Goal: Information Seeking & Learning: Learn about a topic

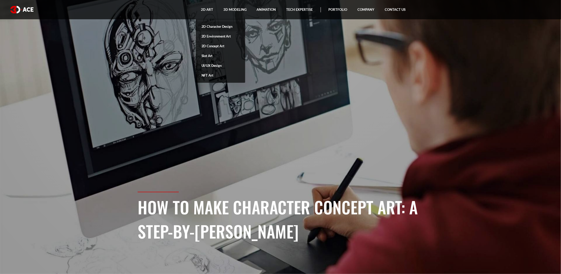
click at [214, 29] on link "2D Character Design" at bounding box center [220, 27] width 49 height 10
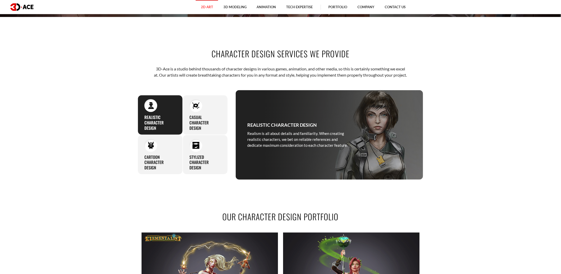
scroll to position [386, 0]
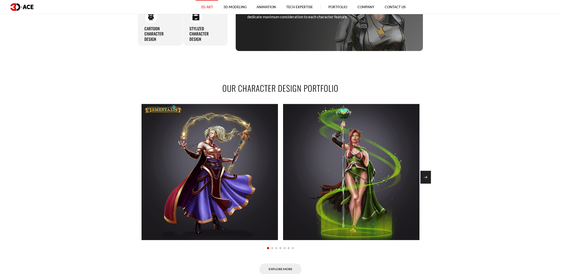
click at [425, 182] on div "Next slide" at bounding box center [425, 177] width 11 height 13
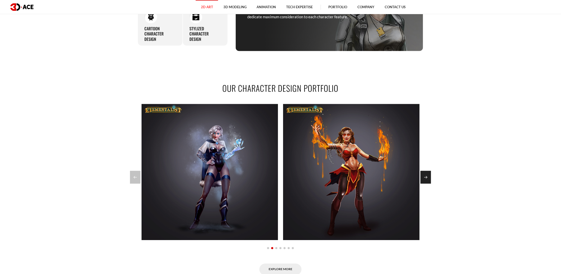
click at [427, 182] on div "Next slide" at bounding box center [425, 177] width 11 height 13
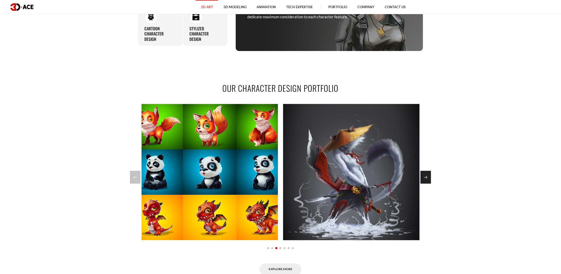
click at [427, 182] on div "Next slide" at bounding box center [425, 177] width 11 height 13
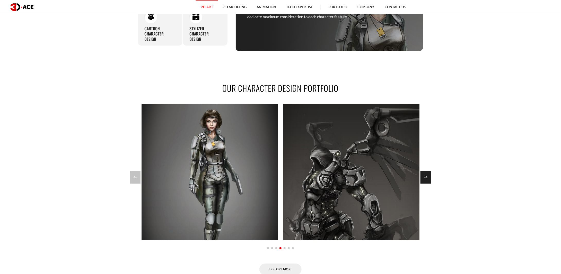
click at [427, 184] on div "Next slide" at bounding box center [425, 177] width 11 height 13
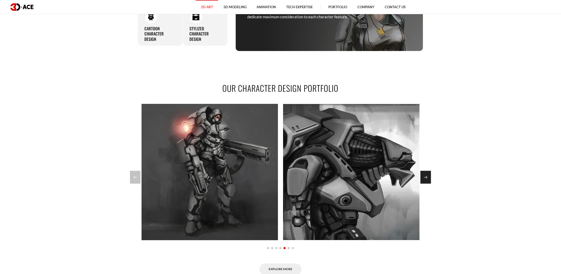
click at [427, 184] on div "Next slide" at bounding box center [425, 177] width 11 height 13
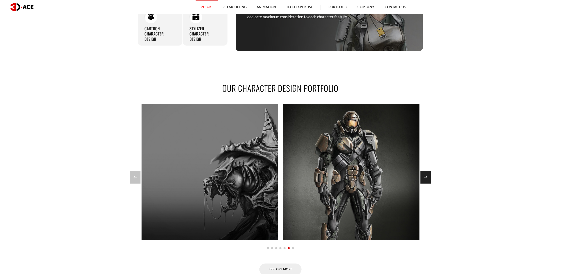
click at [427, 184] on div "Next slide" at bounding box center [425, 177] width 11 height 13
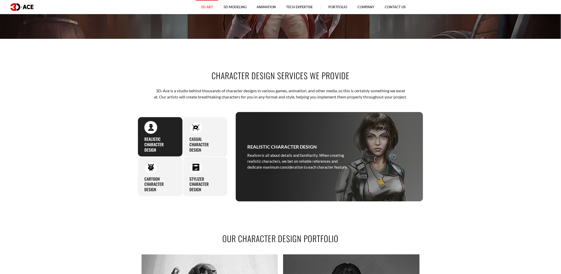
scroll to position [257, 0]
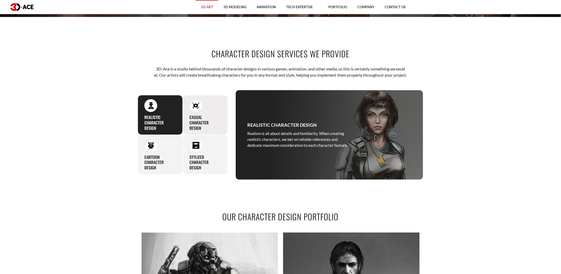
click at [212, 130] on h3 "Casual character design" at bounding box center [205, 123] width 32 height 16
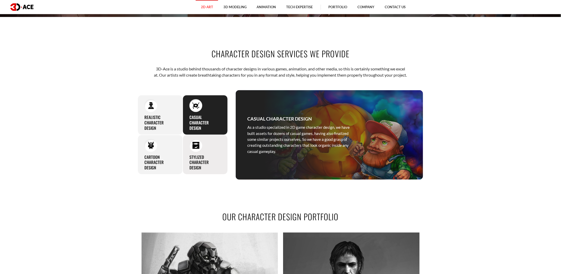
click at [208, 165] on h3 "Stylized character design" at bounding box center [205, 163] width 32 height 16
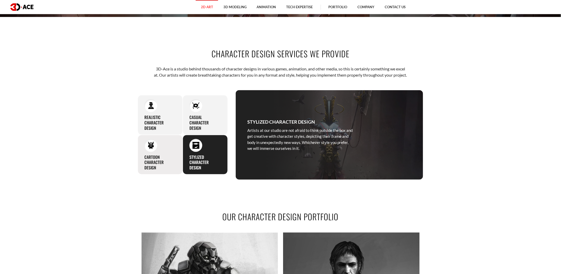
click at [156, 164] on h3 "Cartoon character design" at bounding box center [160, 163] width 32 height 16
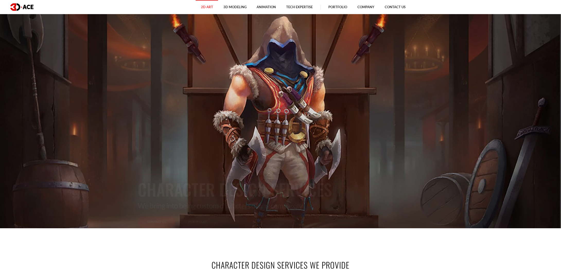
scroll to position [0, 0]
